Goal: Task Accomplishment & Management: Manage account settings

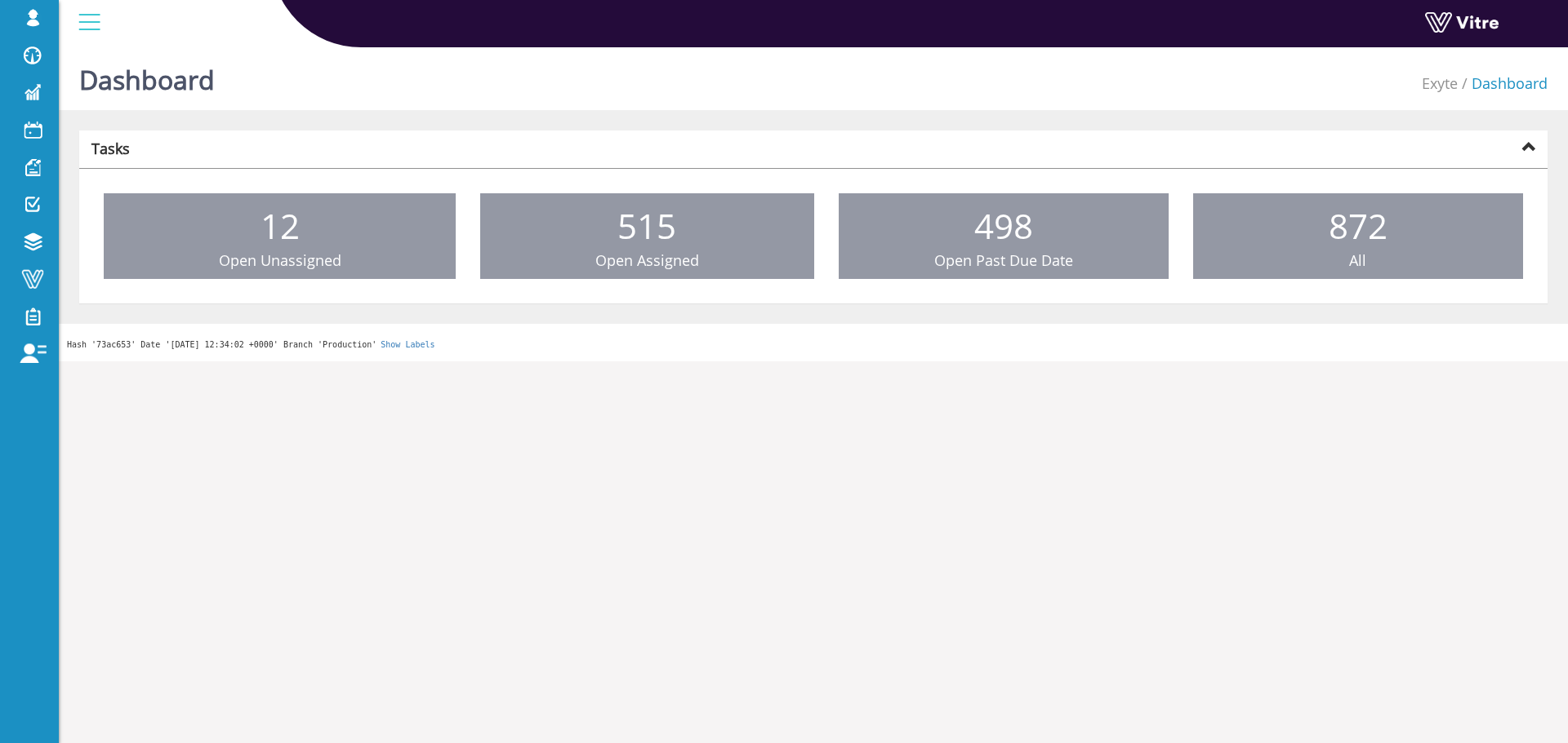
click at [0, 0] on span "Change Company" at bounding box center [0, 0] width 0 height 0
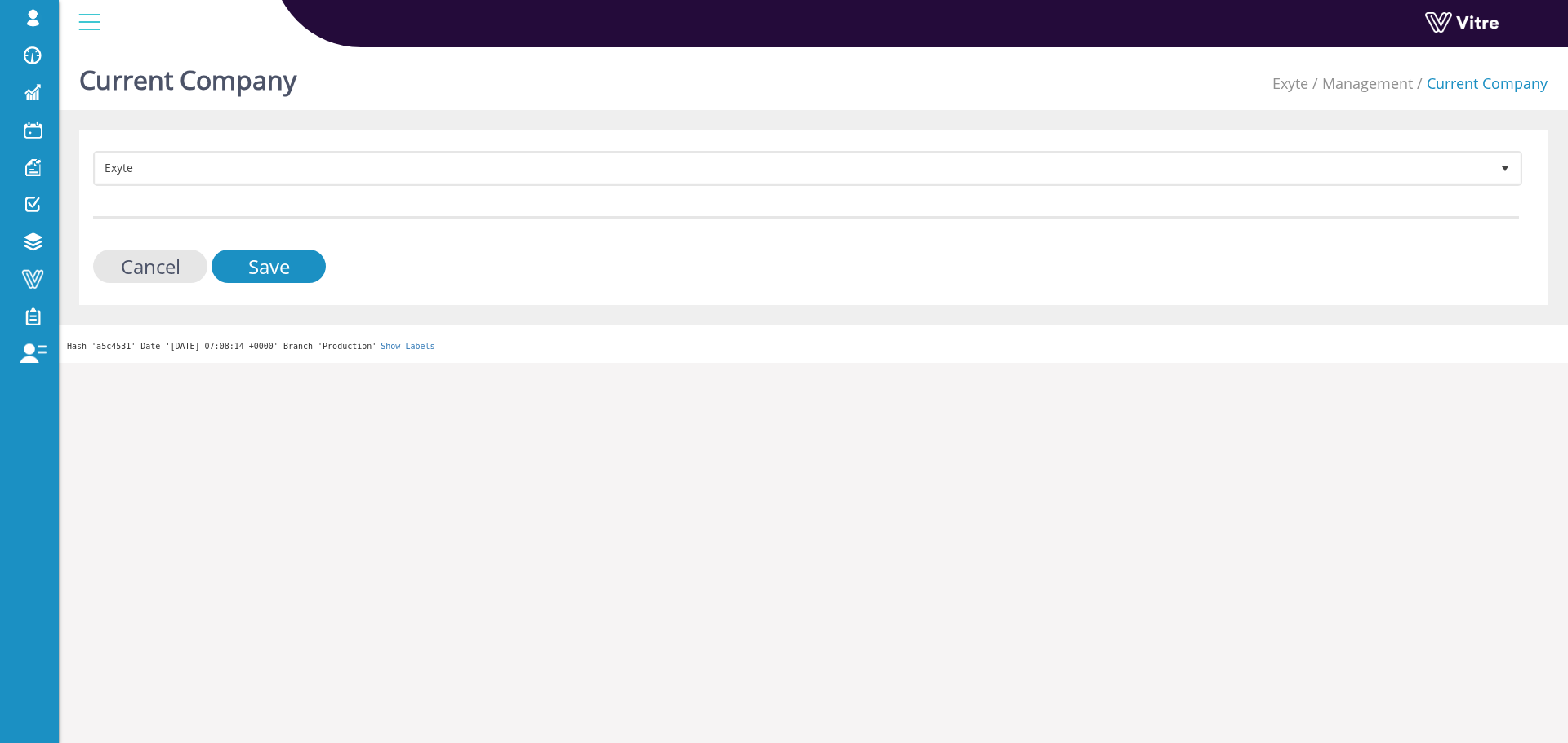
click at [747, 188] on form "Exyte 406 Cancel Save" at bounding box center [806, 217] width 1426 height 133
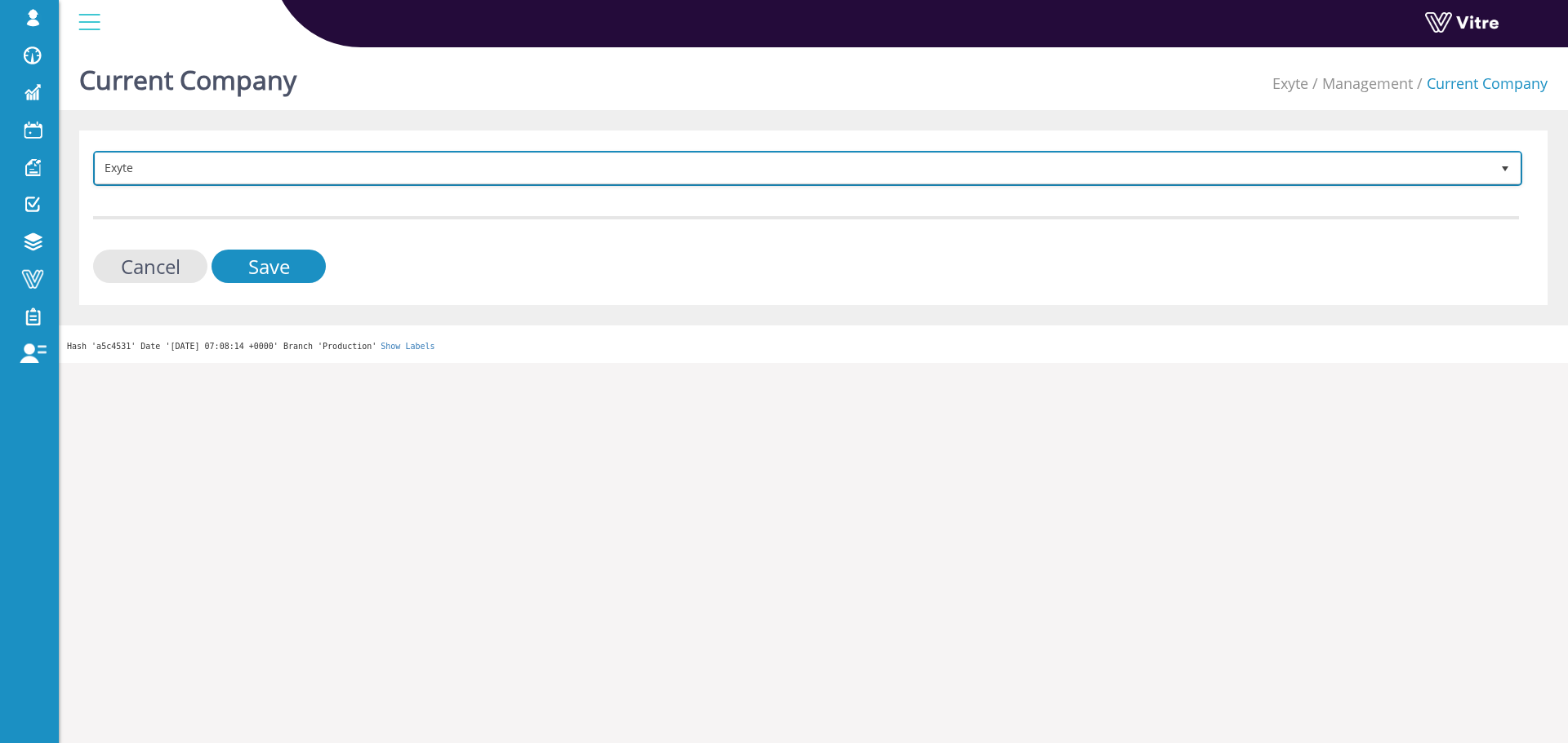
click at [768, 163] on span "Exyte" at bounding box center [793, 168] width 1395 height 29
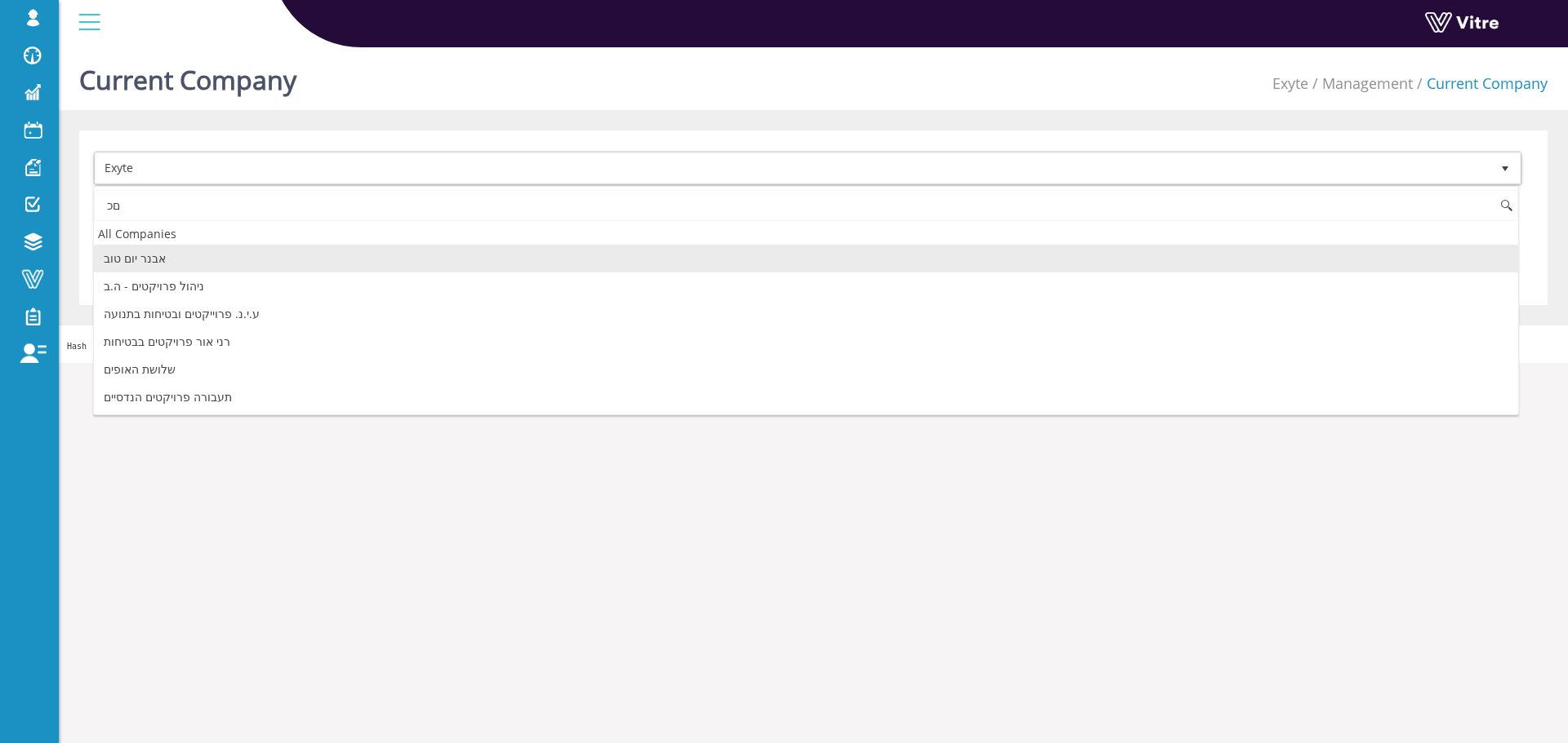
type input "ם"
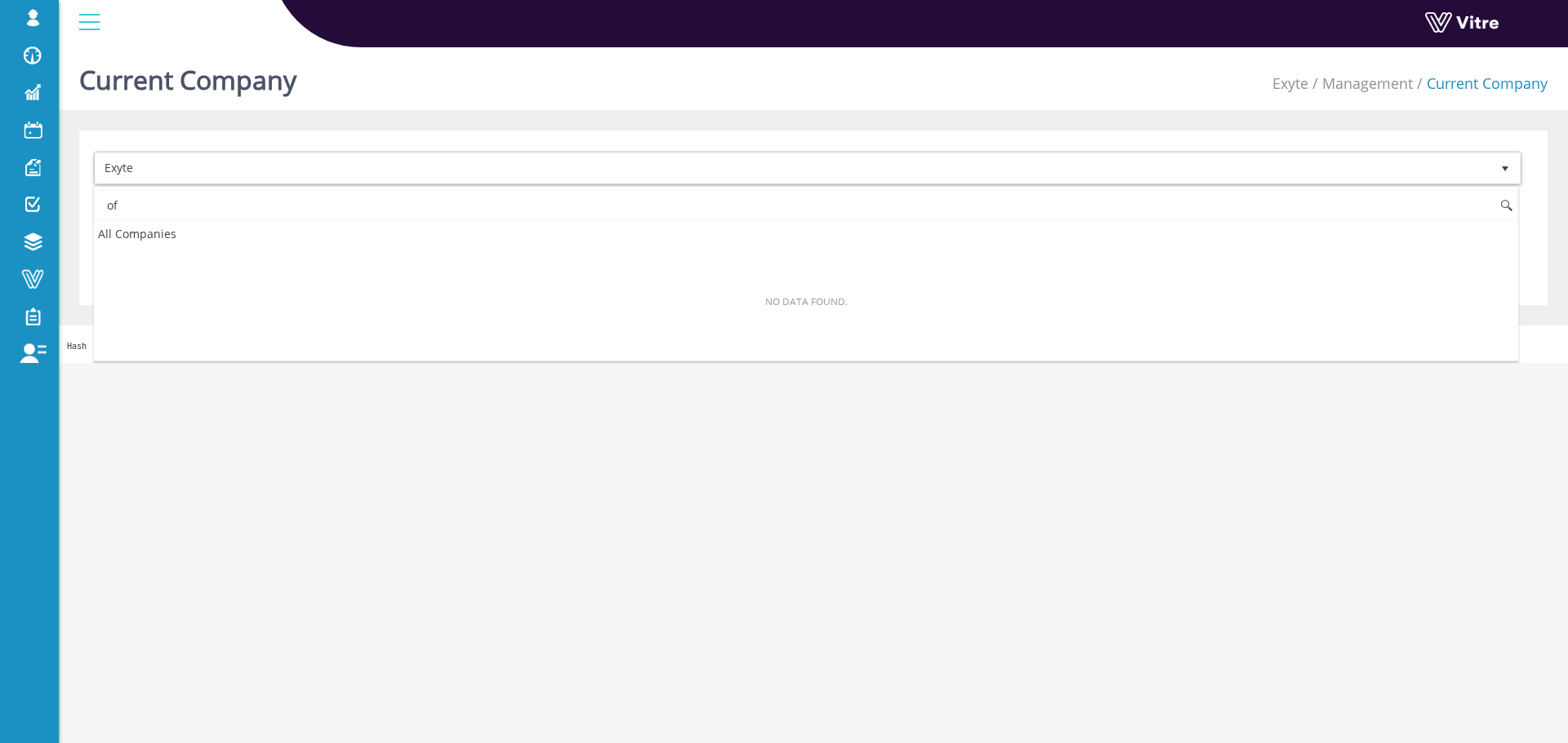
type input "o"
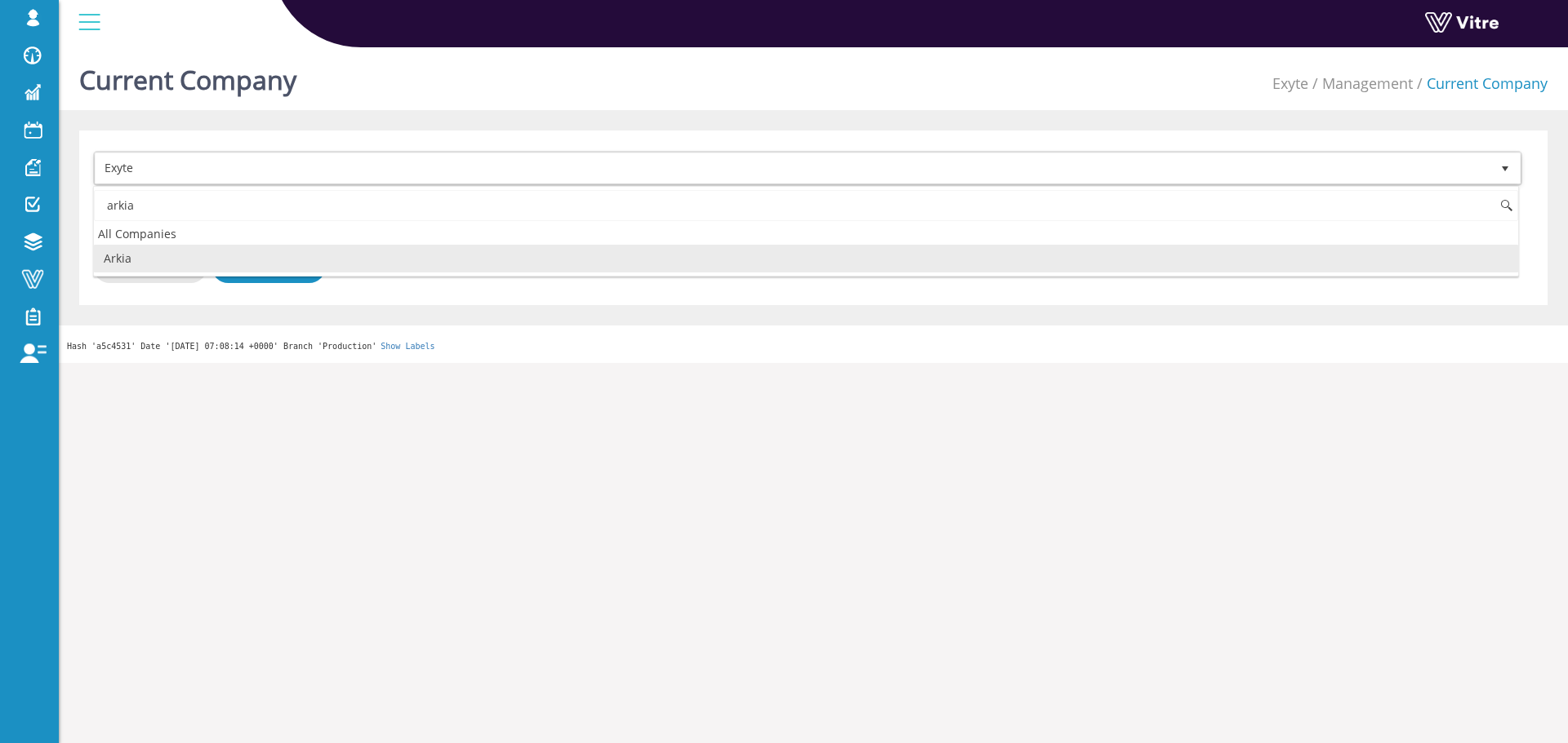
click at [621, 260] on li "Arkia" at bounding box center [806, 259] width 1424 height 28
type input "arkia"
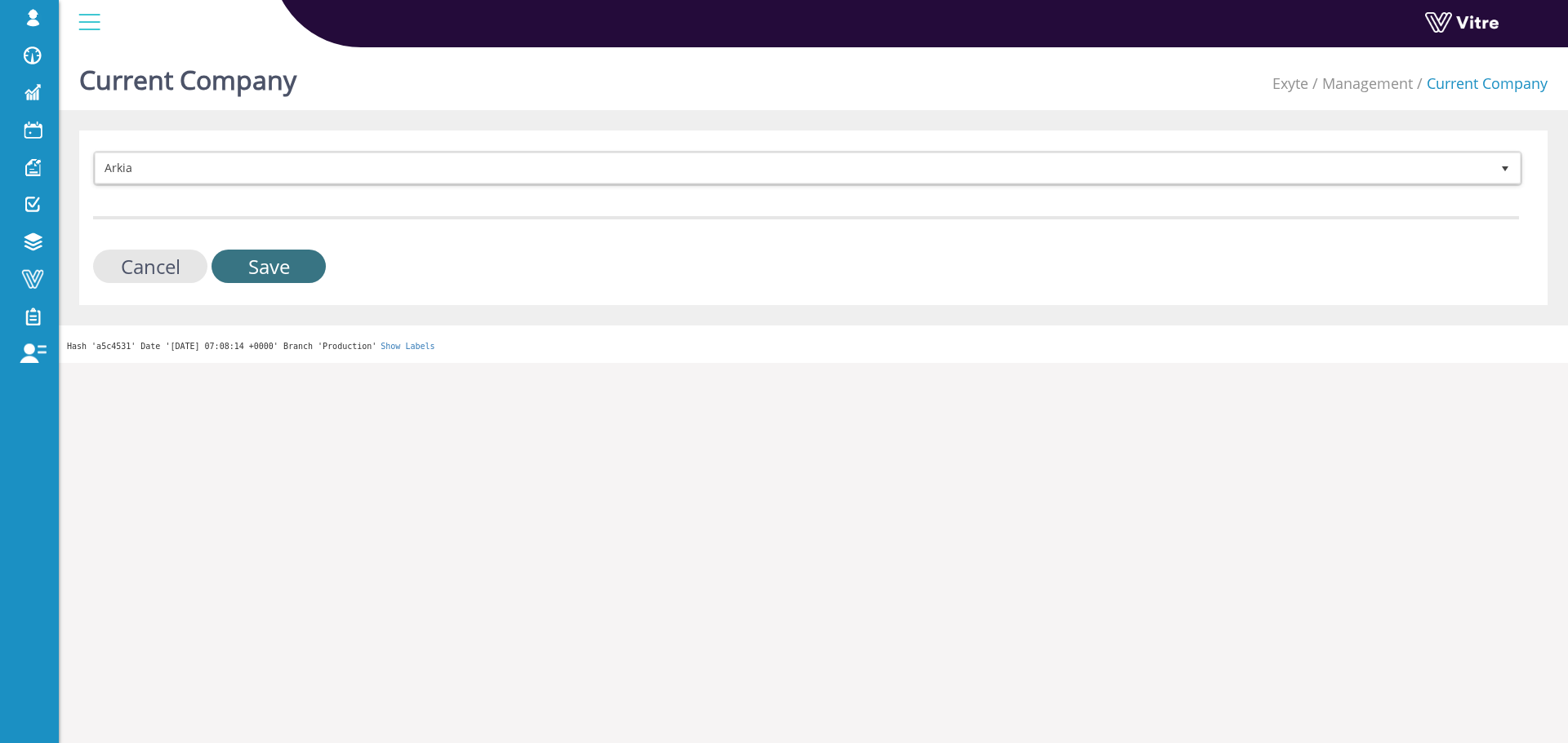
click at [309, 269] on input "Save" at bounding box center [269, 266] width 114 height 33
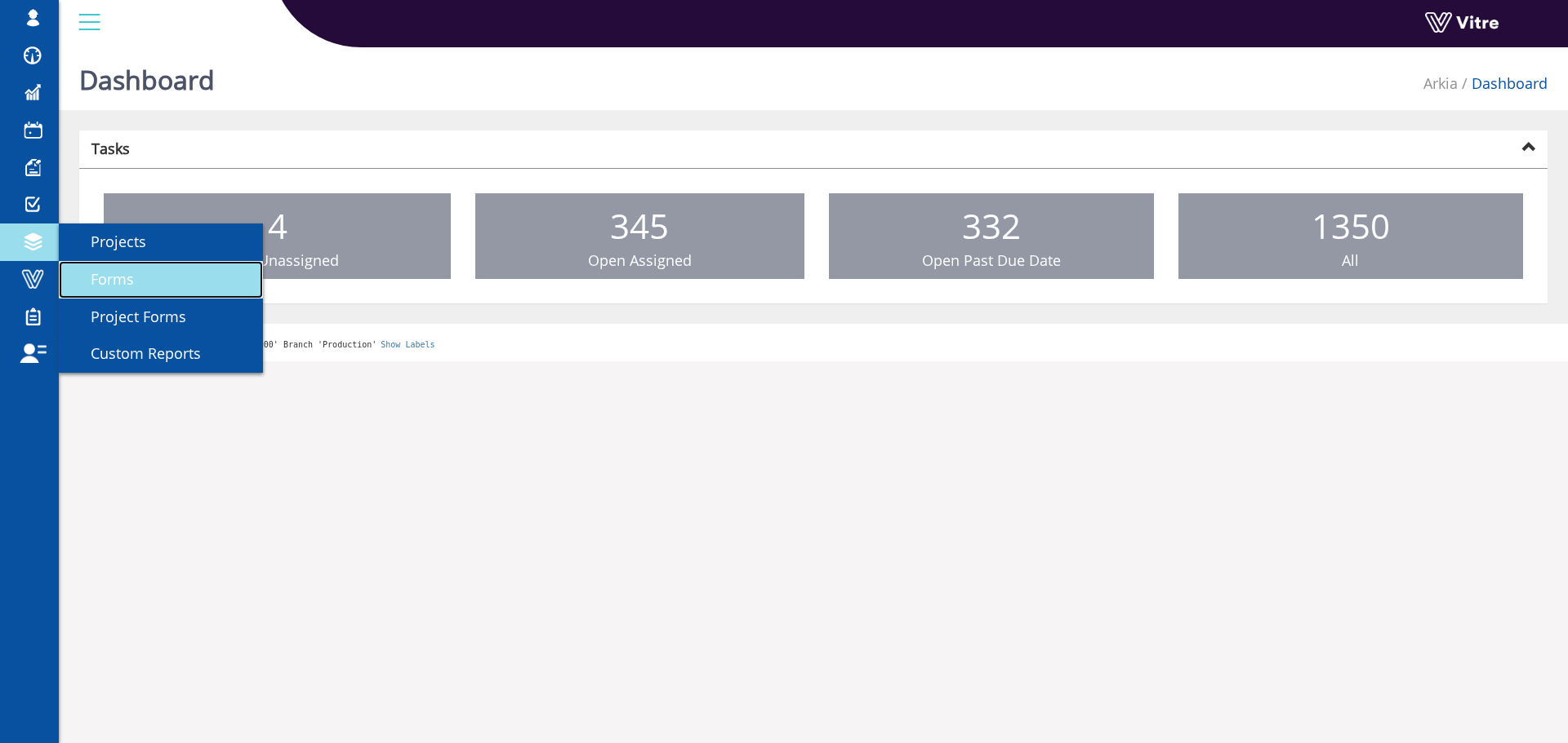
click at [152, 277] on link "Forms" at bounding box center [161, 280] width 205 height 38
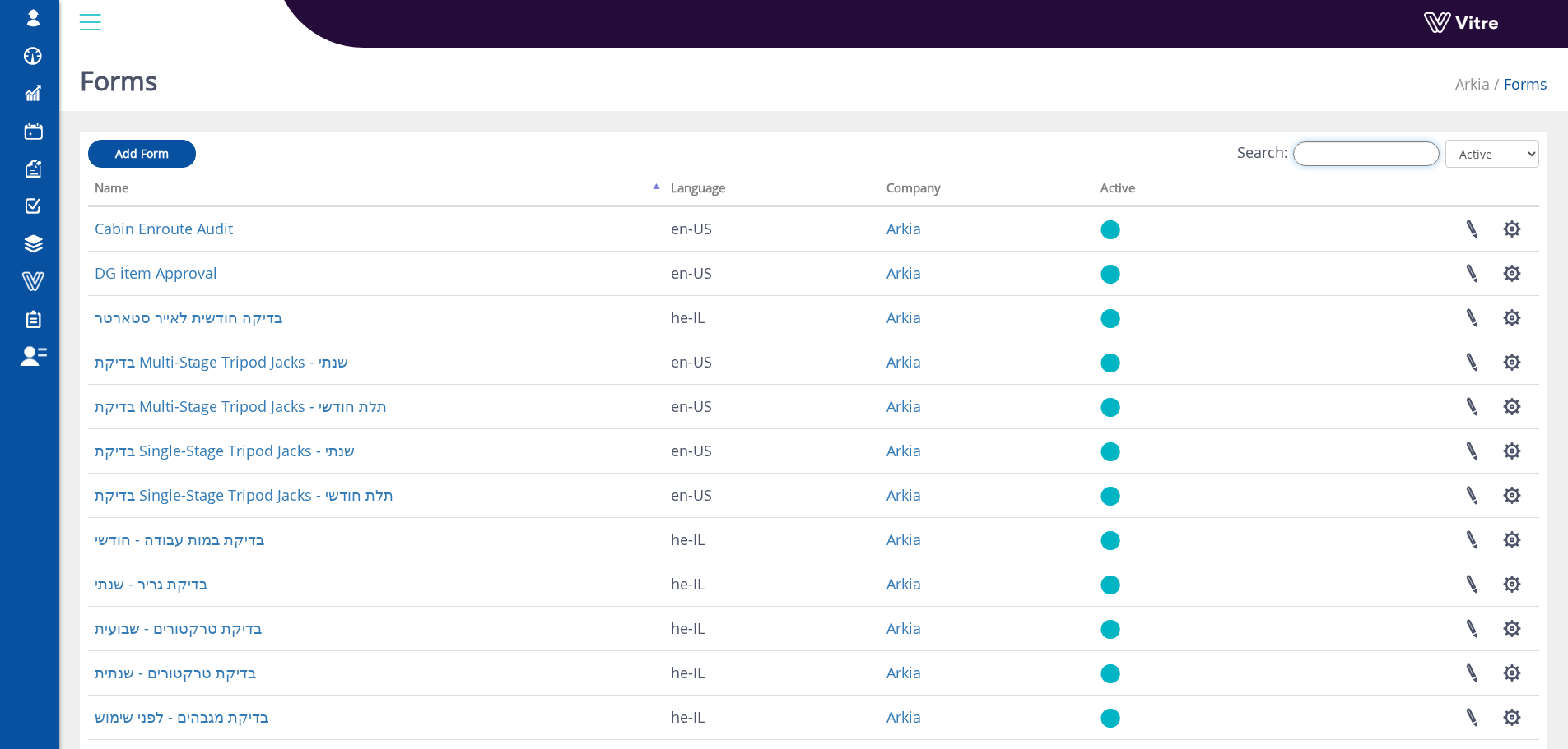
click at [1325, 149] on input "Search:" at bounding box center [1366, 153] width 147 height 25
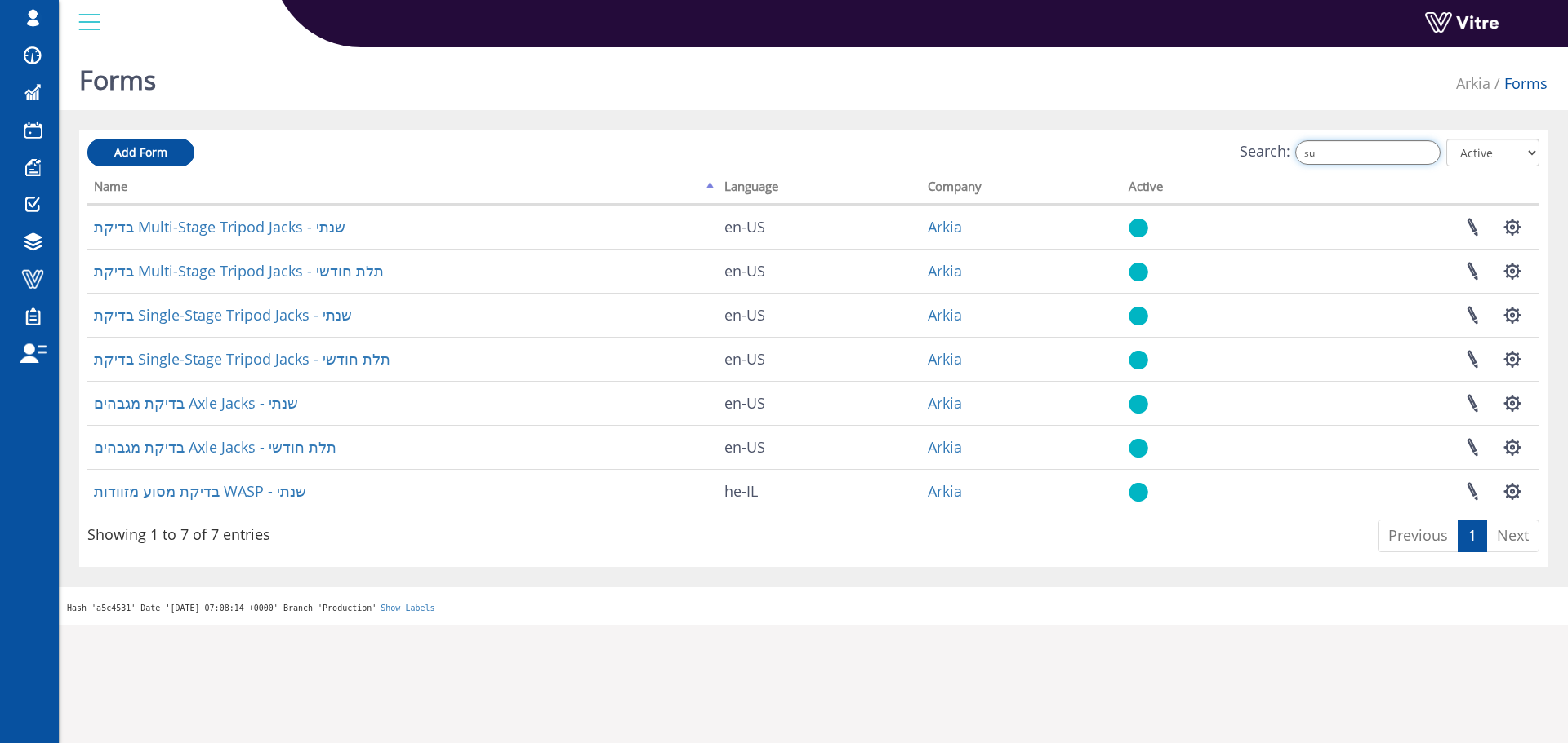
type input "s"
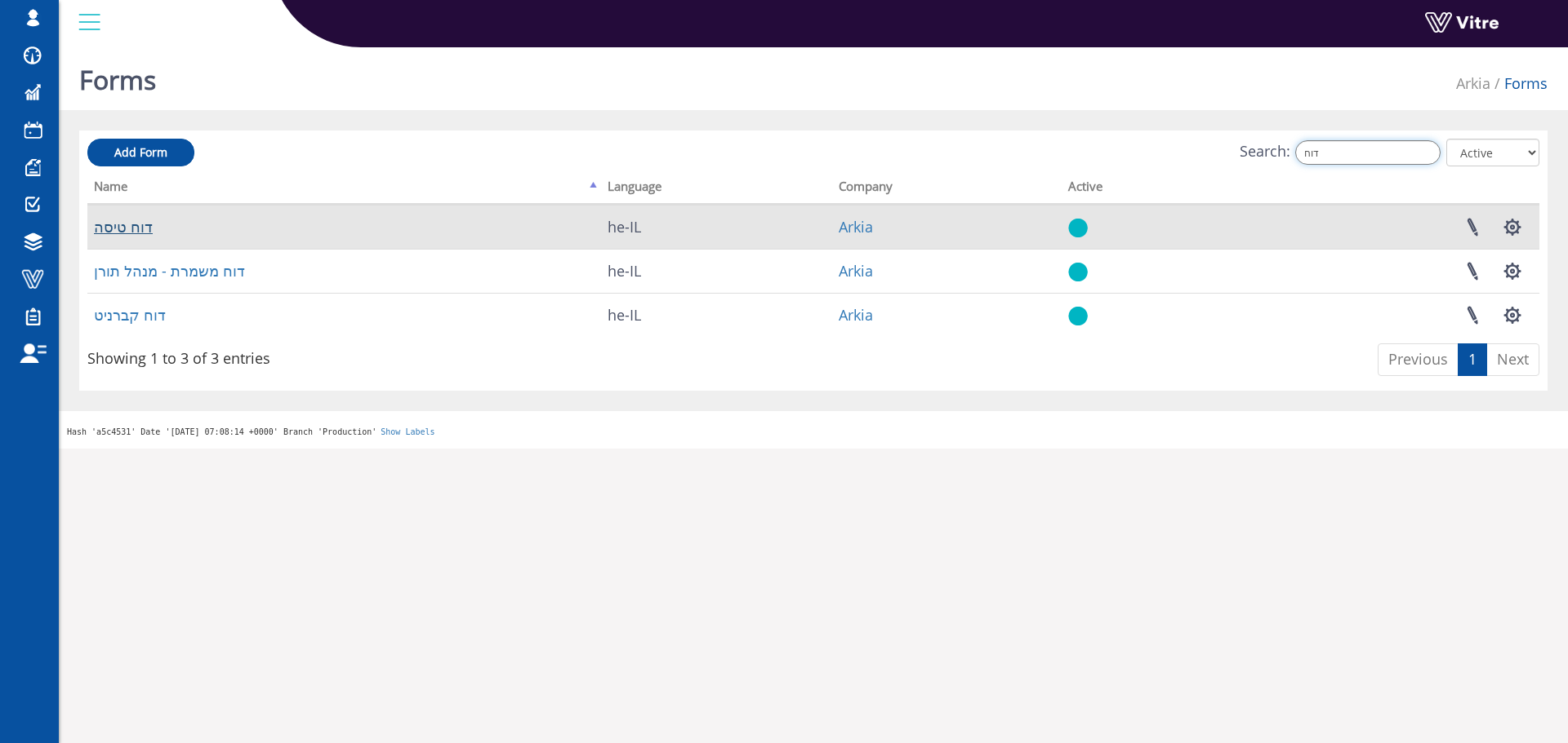
type input "דוח"
click at [132, 232] on link "דוח טיסה" at bounding box center [123, 226] width 59 height 19
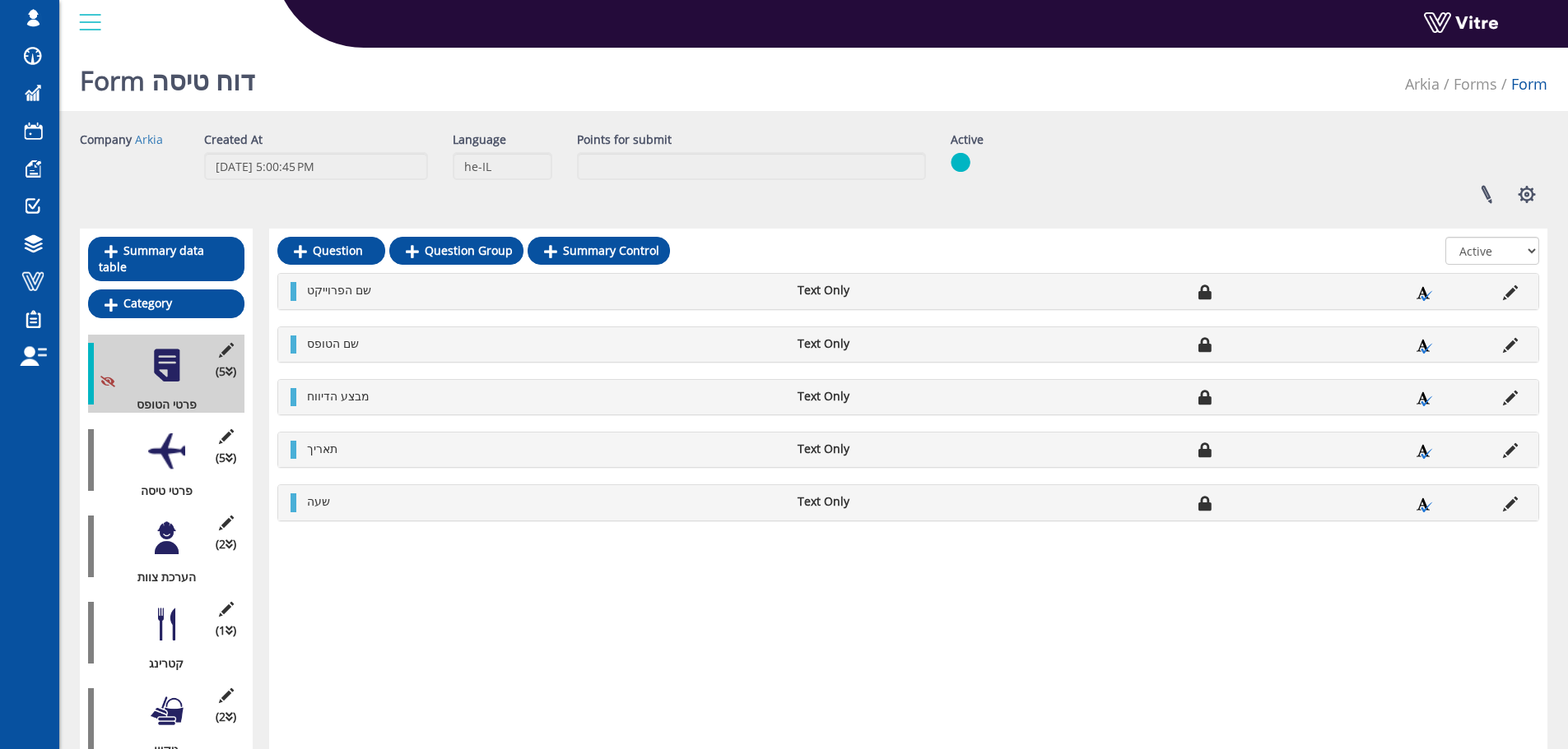
scroll to position [83, 0]
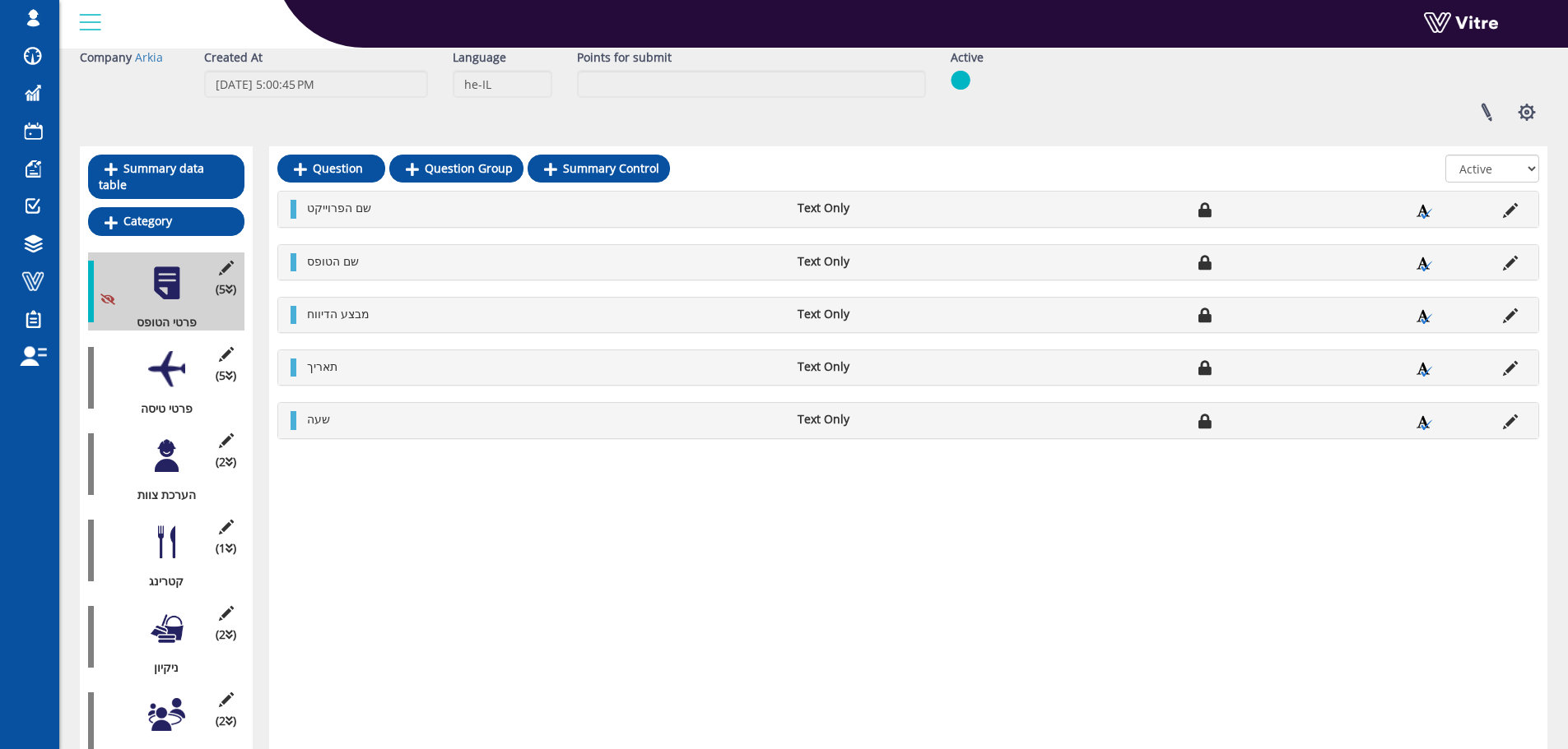
click at [159, 366] on div at bounding box center [167, 369] width 37 height 37
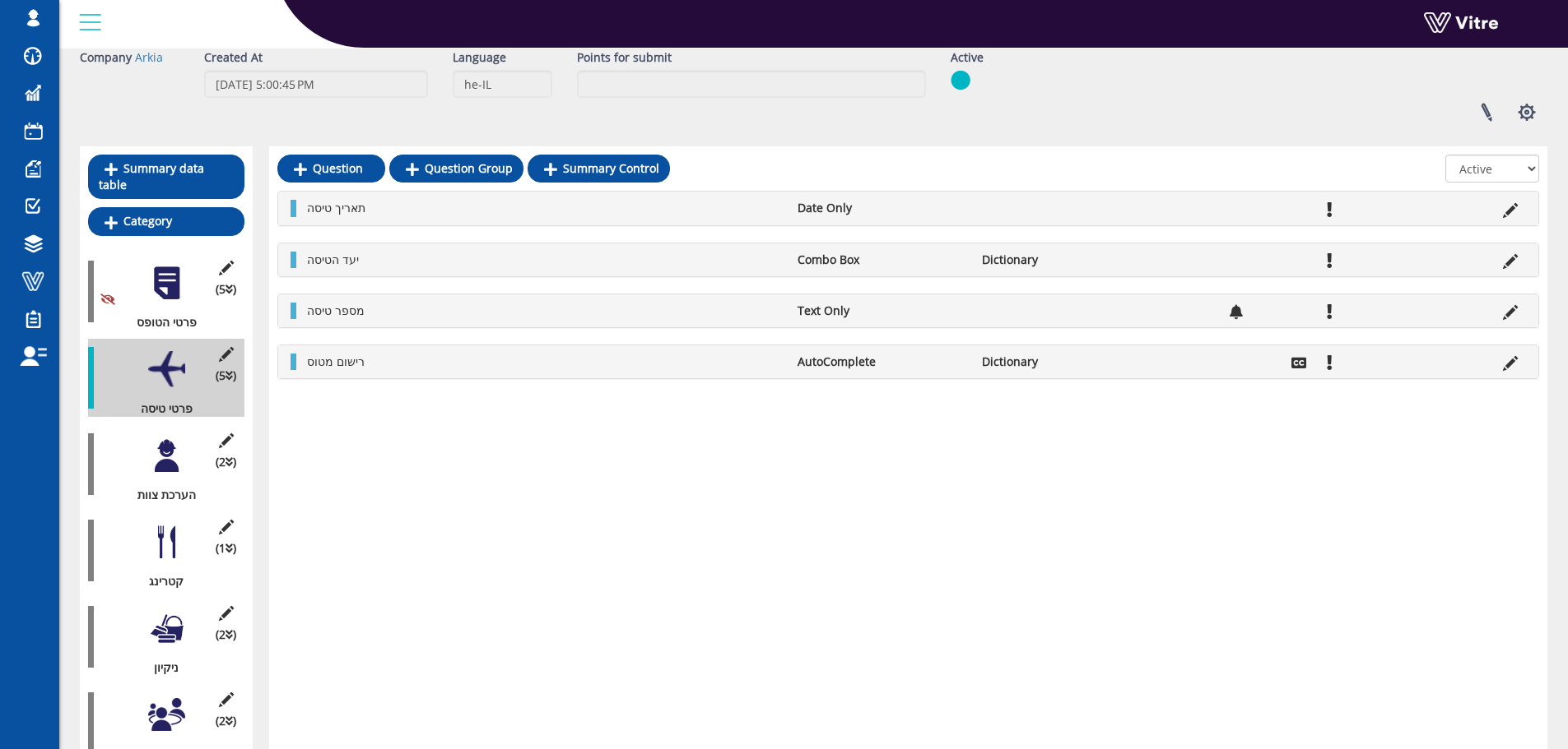
click at [180, 438] on div at bounding box center [167, 457] width 37 height 37
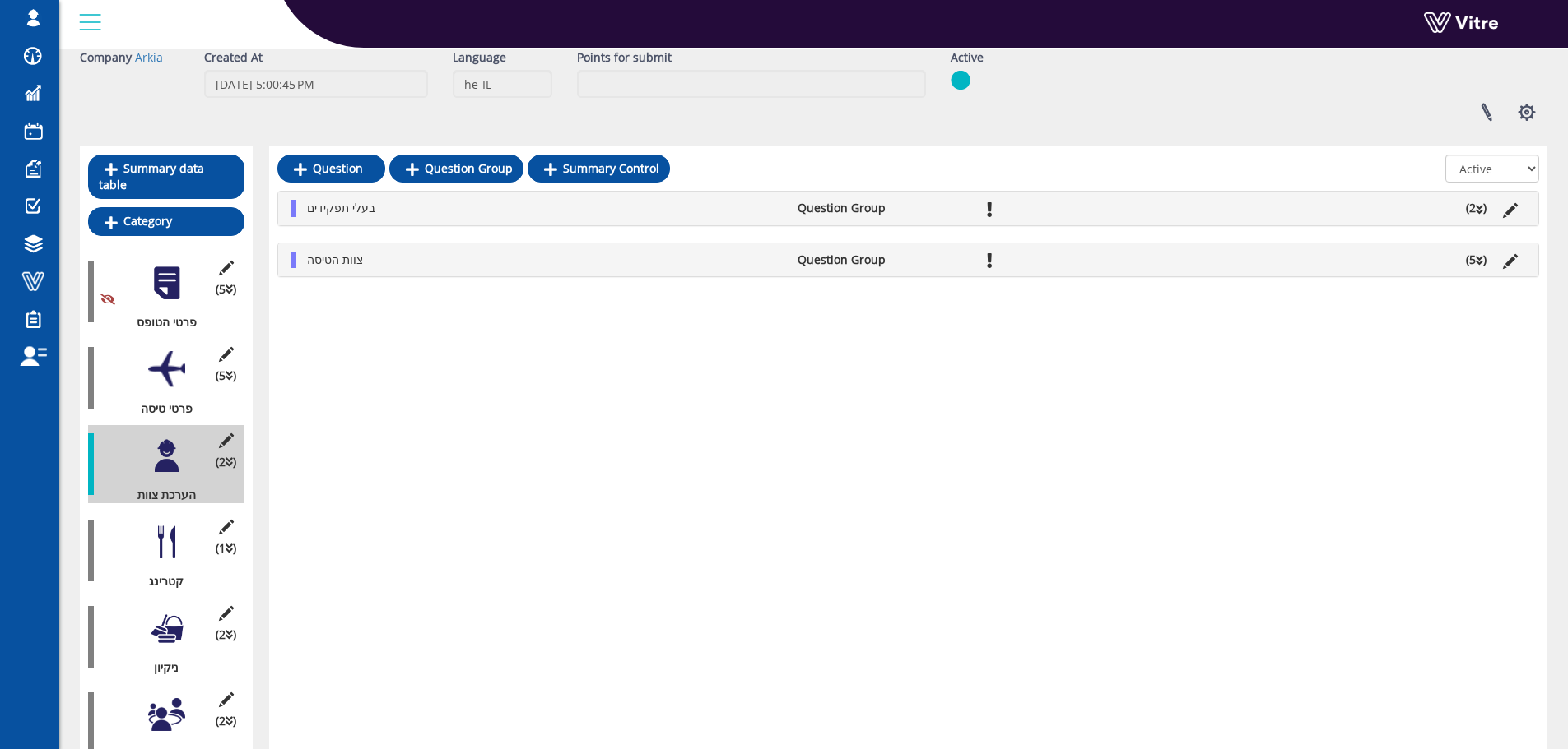
click at [1482, 255] on icon at bounding box center [1479, 261] width 7 height 11
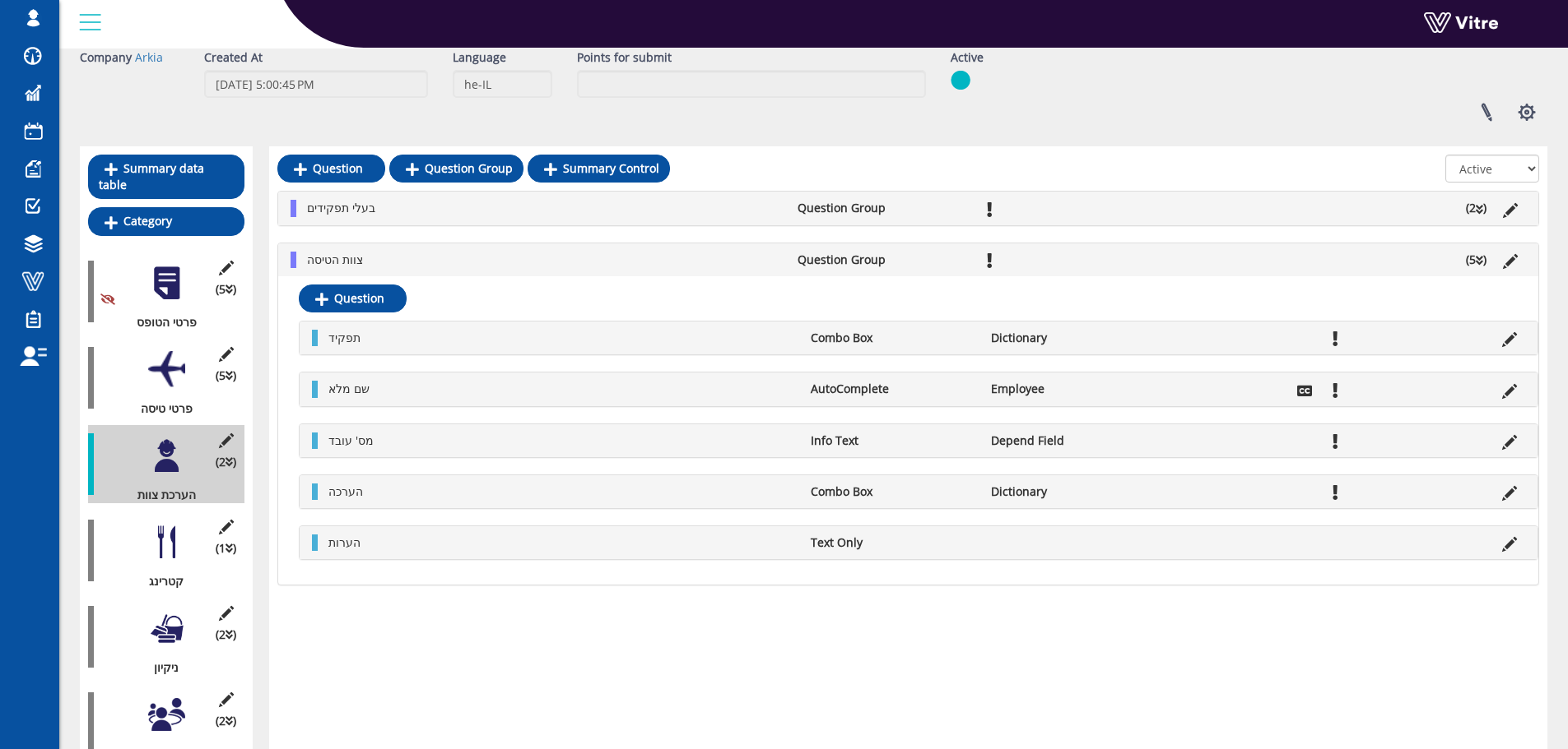
click at [161, 356] on div at bounding box center [167, 369] width 37 height 37
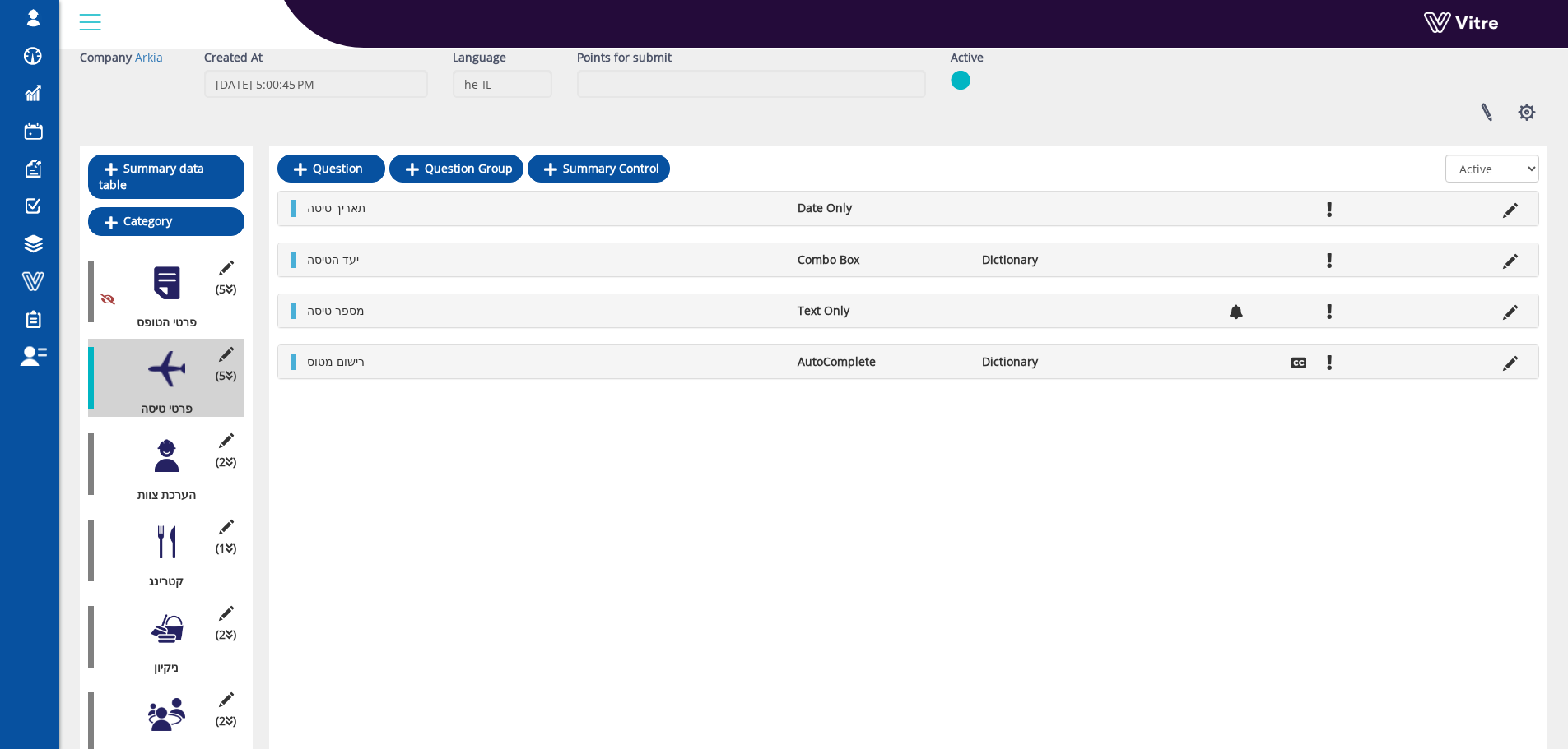
click at [168, 438] on div at bounding box center [167, 457] width 37 height 37
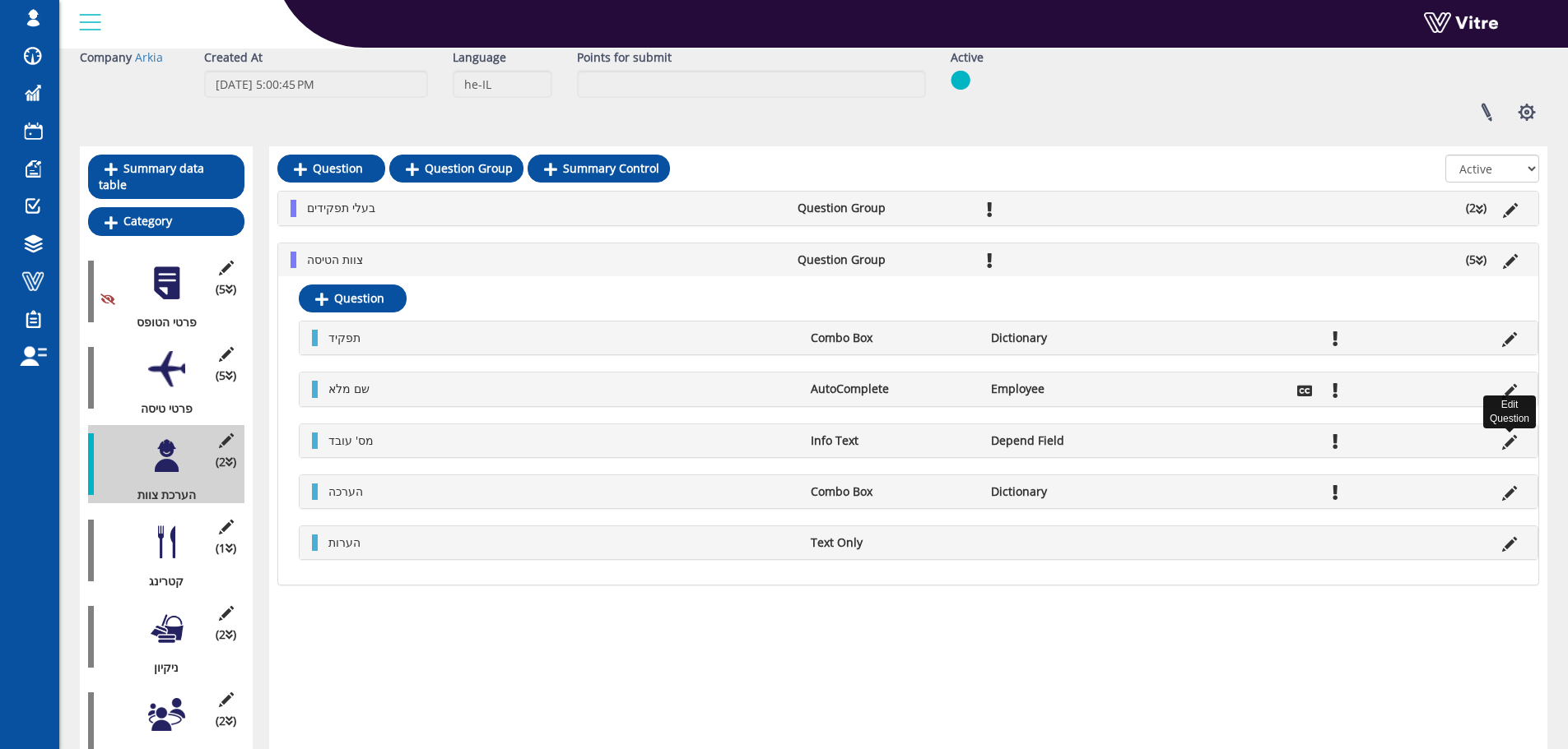
click at [1514, 440] on icon at bounding box center [1510, 443] width 15 height 15
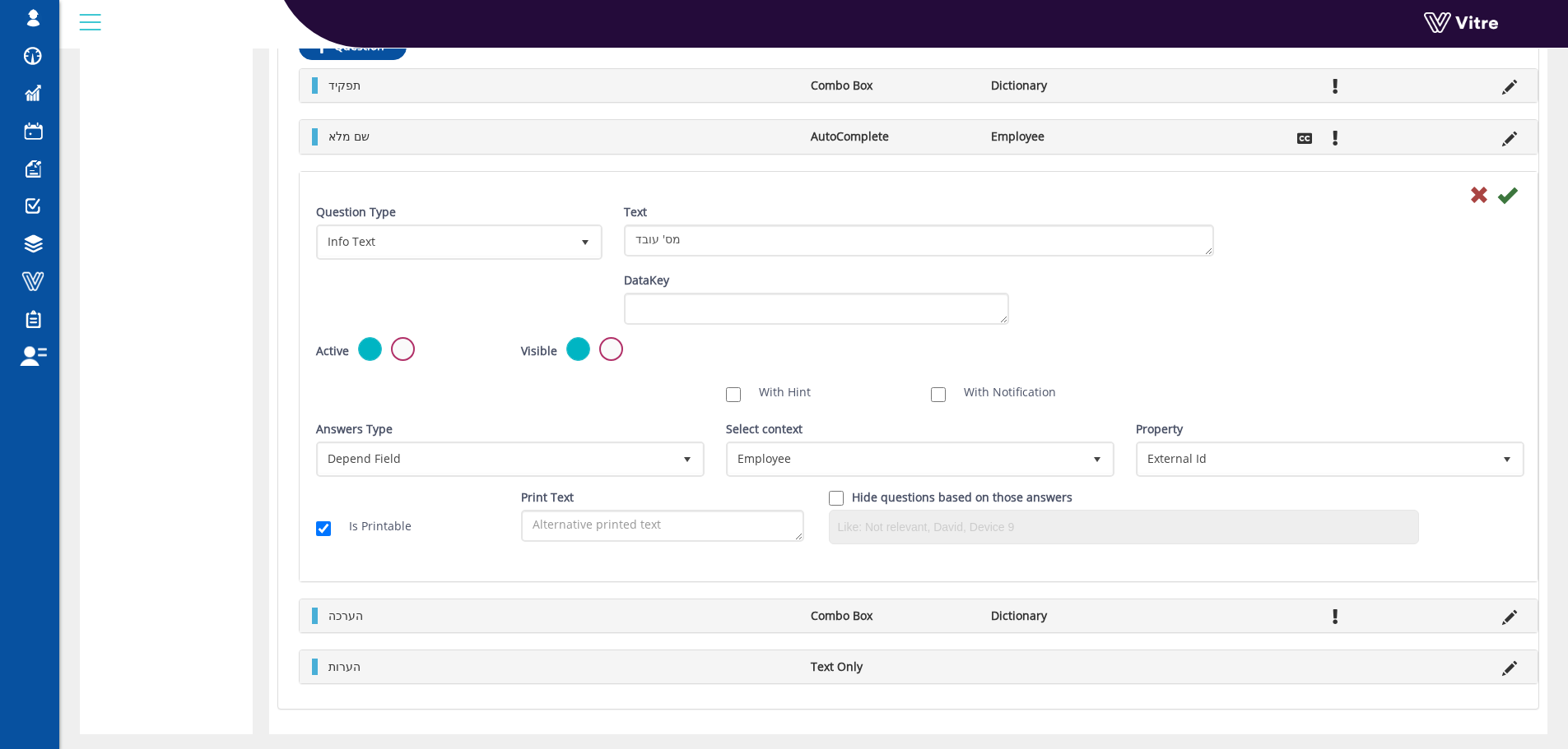
scroll to position [1304, 0]
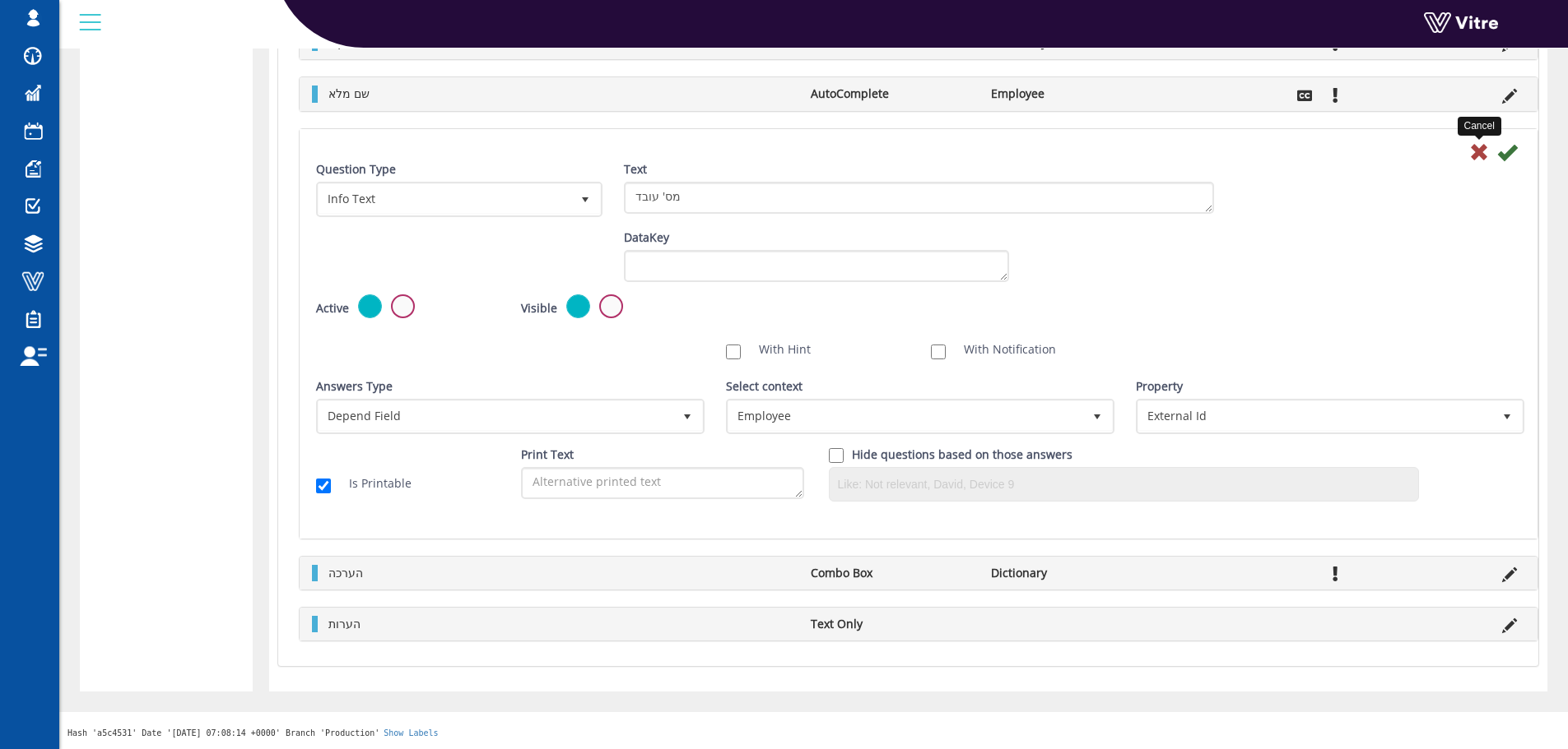
click at [1479, 149] on icon at bounding box center [1478, 151] width 19 height 19
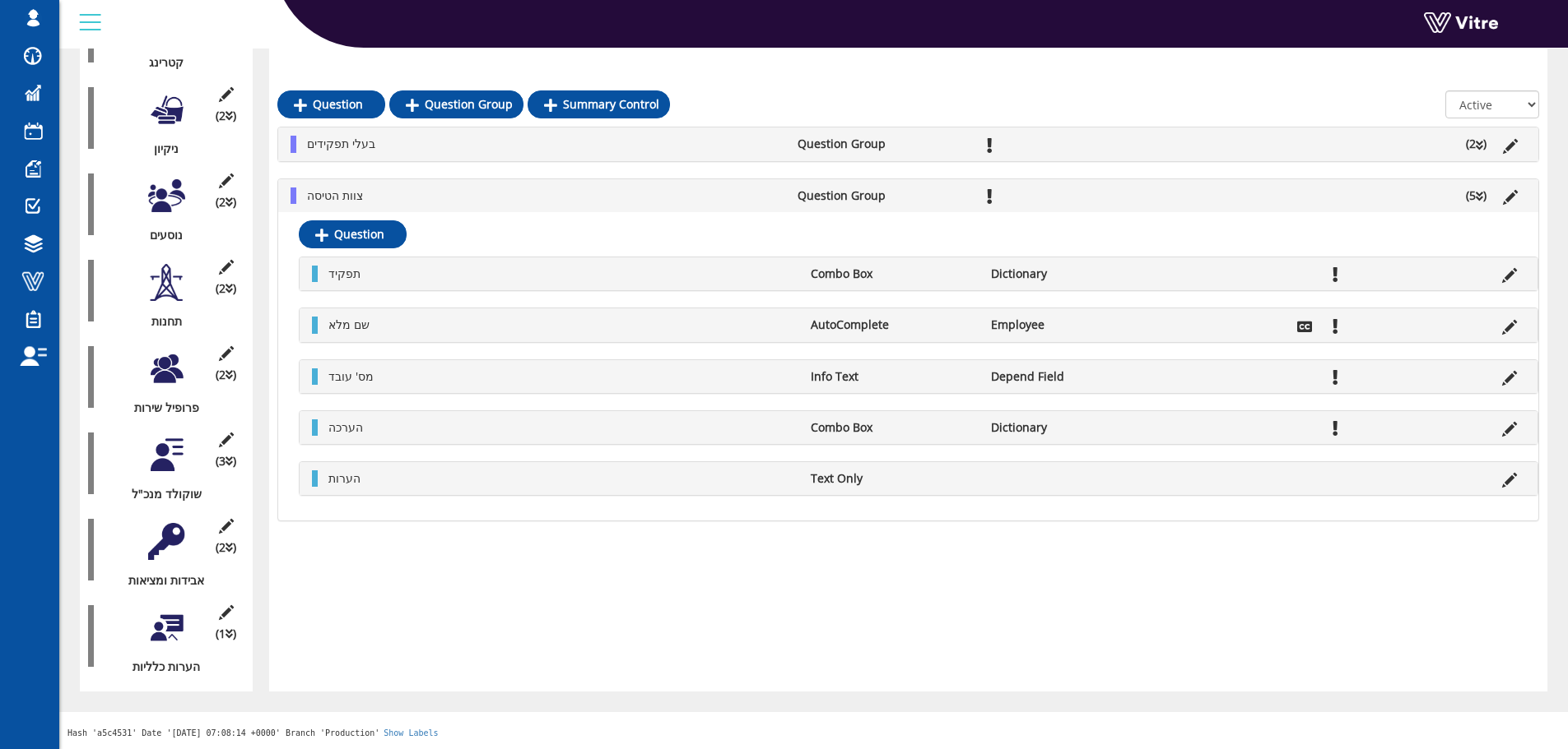
scroll to position [585, 0]
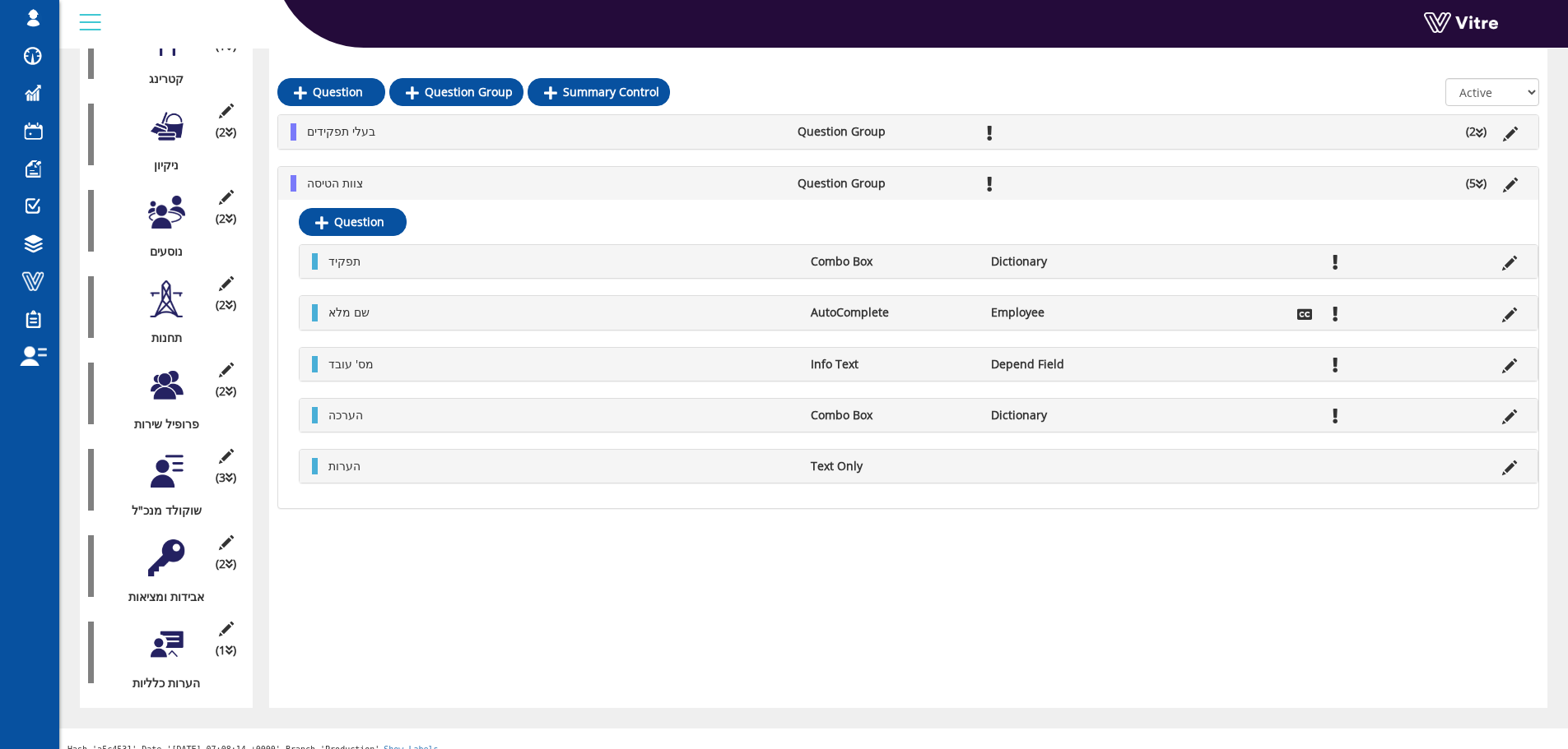
click at [1517, 362] on li at bounding box center [1510, 365] width 32 height 17
click at [1502, 363] on icon at bounding box center [1510, 366] width 15 height 15
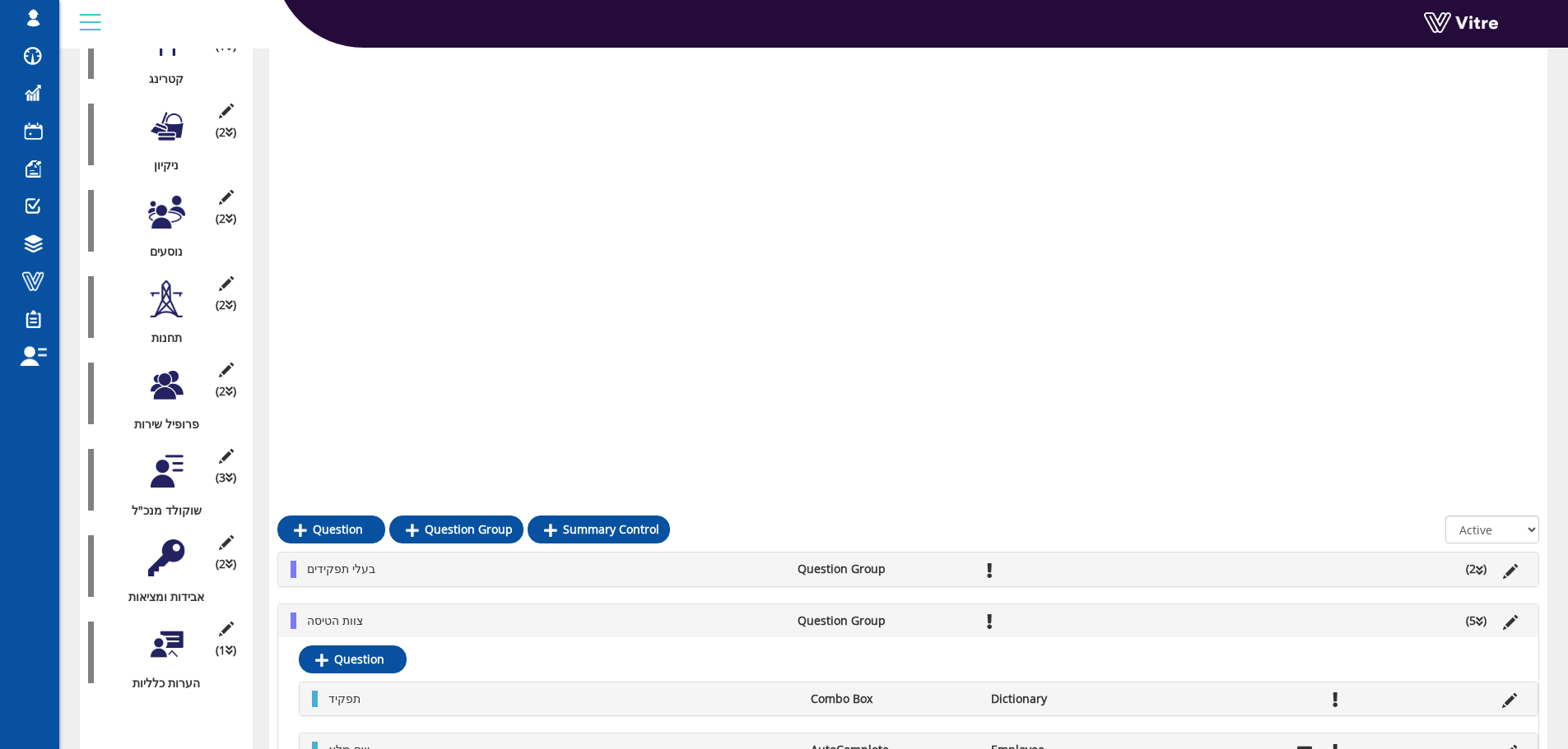
scroll to position [1242, 0]
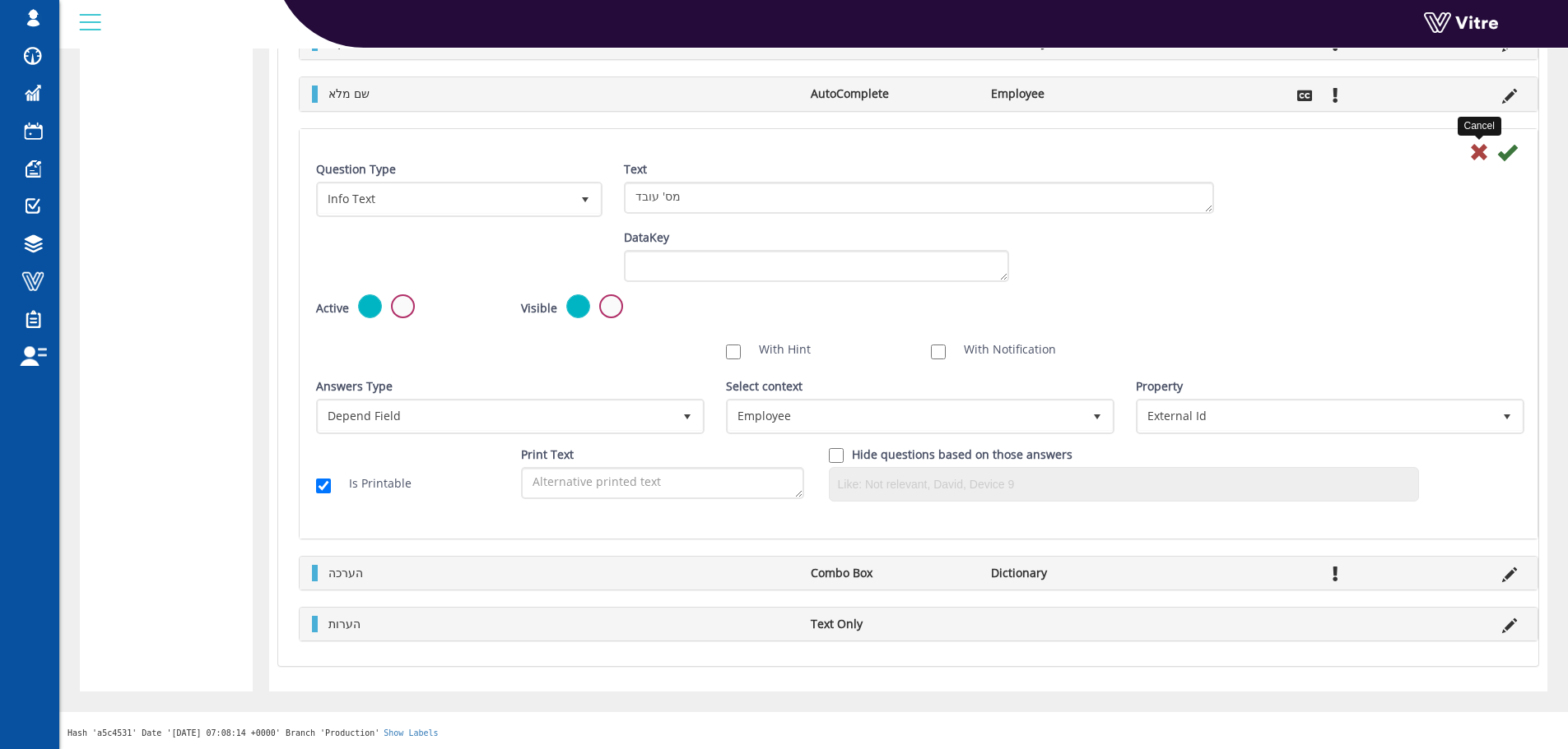
click at [1473, 153] on icon at bounding box center [1478, 151] width 19 height 19
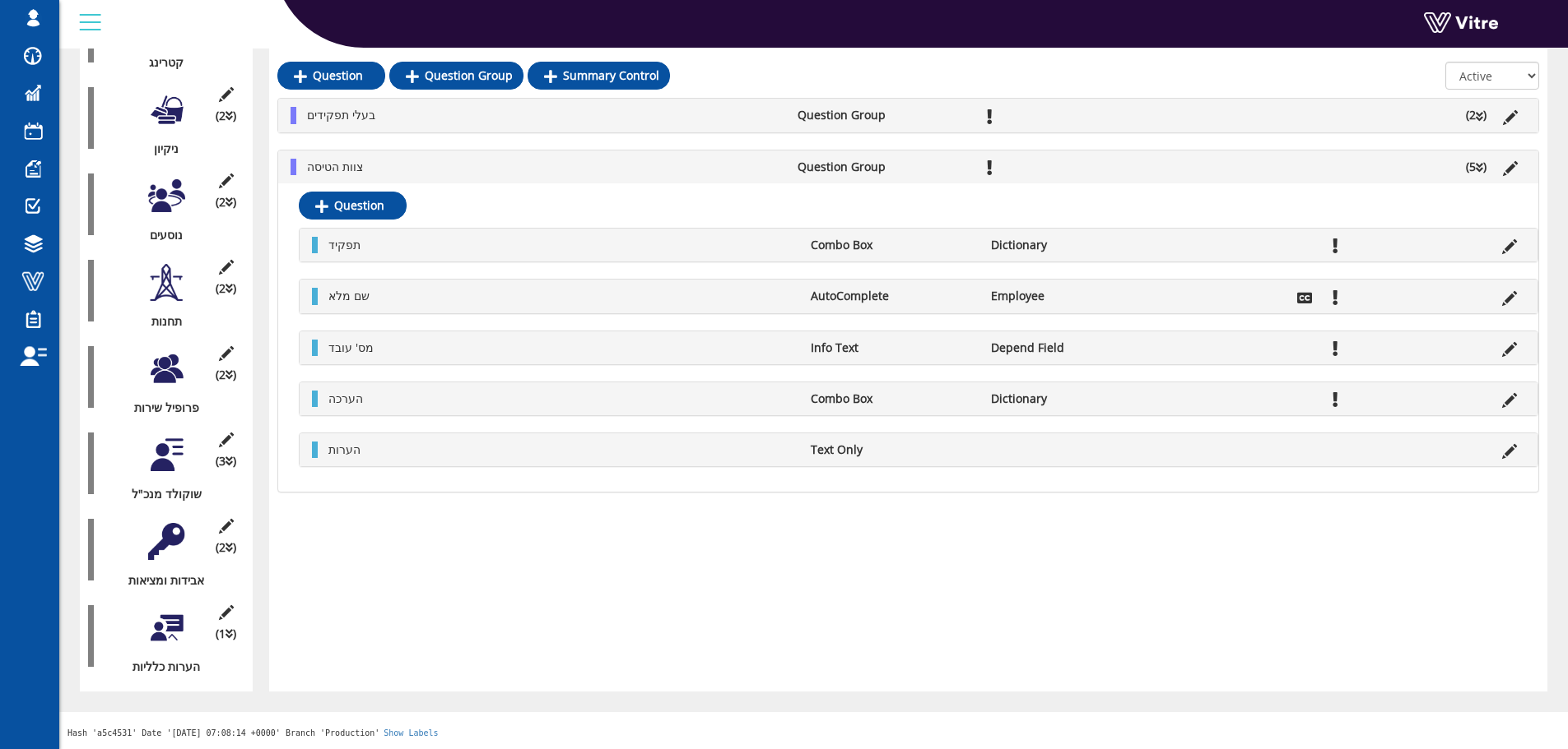
scroll to position [585, 0]
